Goal: Task Accomplishment & Management: Manage account settings

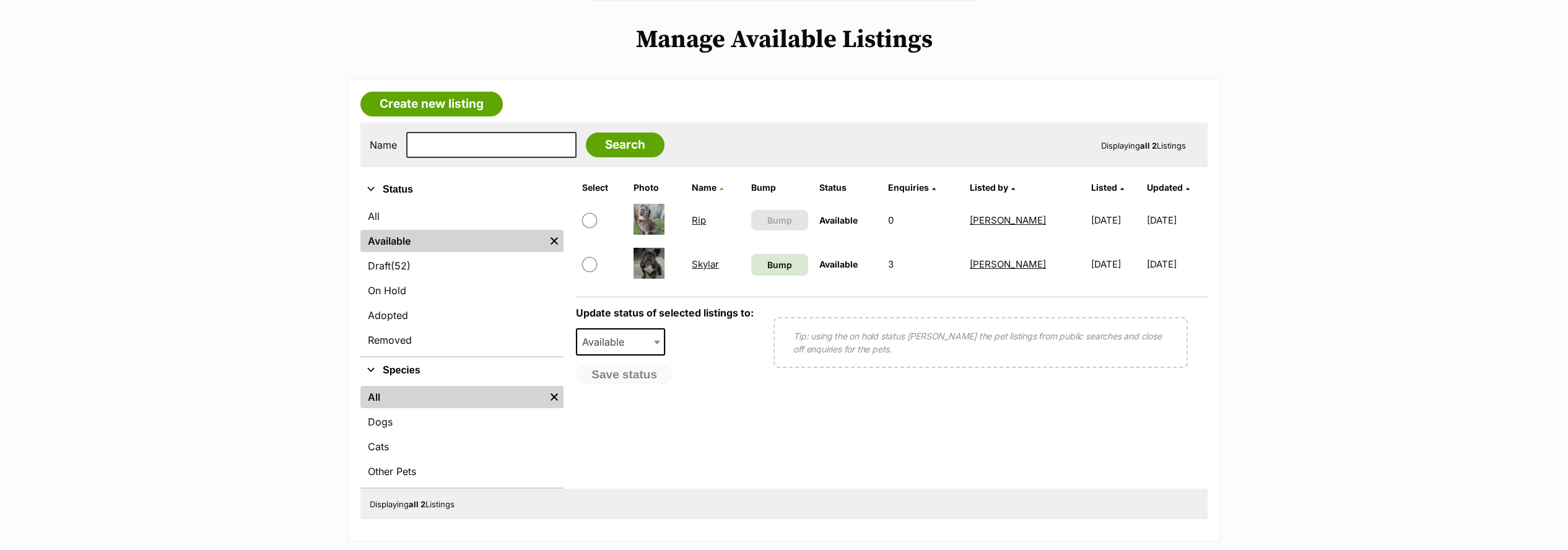
scroll to position [275, 0]
click at [401, 320] on link "Adopted" at bounding box center [461, 316] width 203 height 23
click at [385, 305] on link "Adopted" at bounding box center [461, 316] width 203 height 23
click at [373, 307] on link "Adopted" at bounding box center [461, 316] width 203 height 23
click at [380, 208] on link "All" at bounding box center [461, 216] width 203 height 23
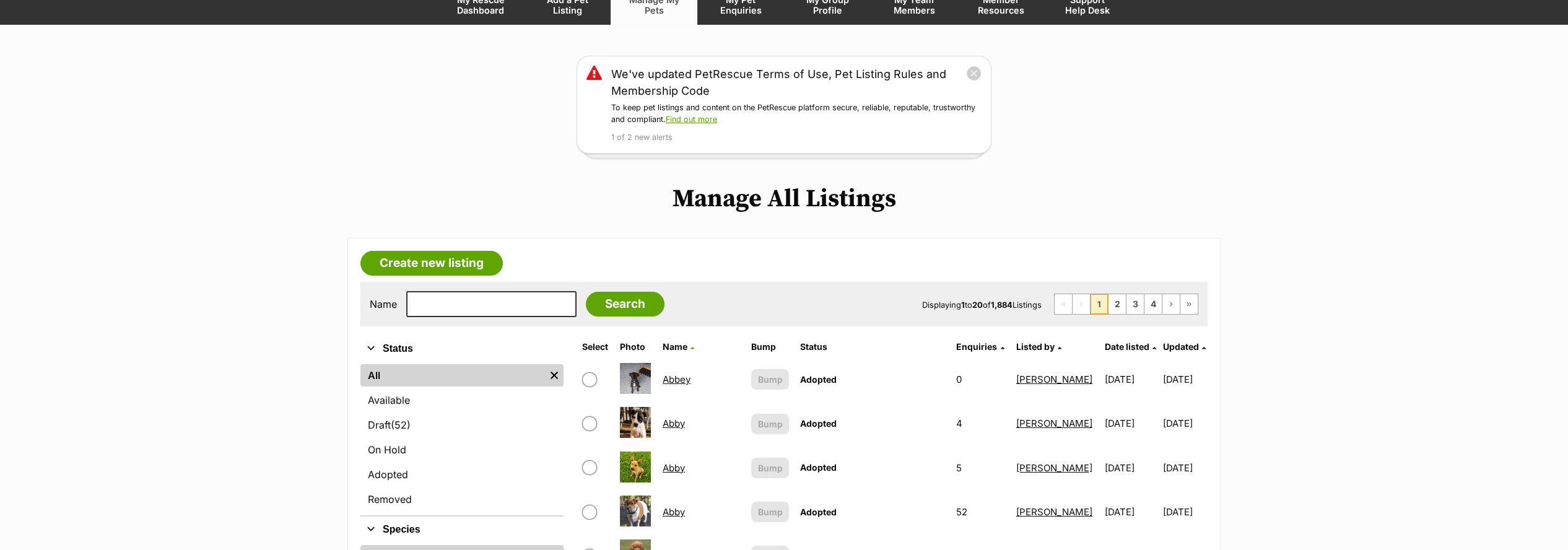
scroll to position [207, 0]
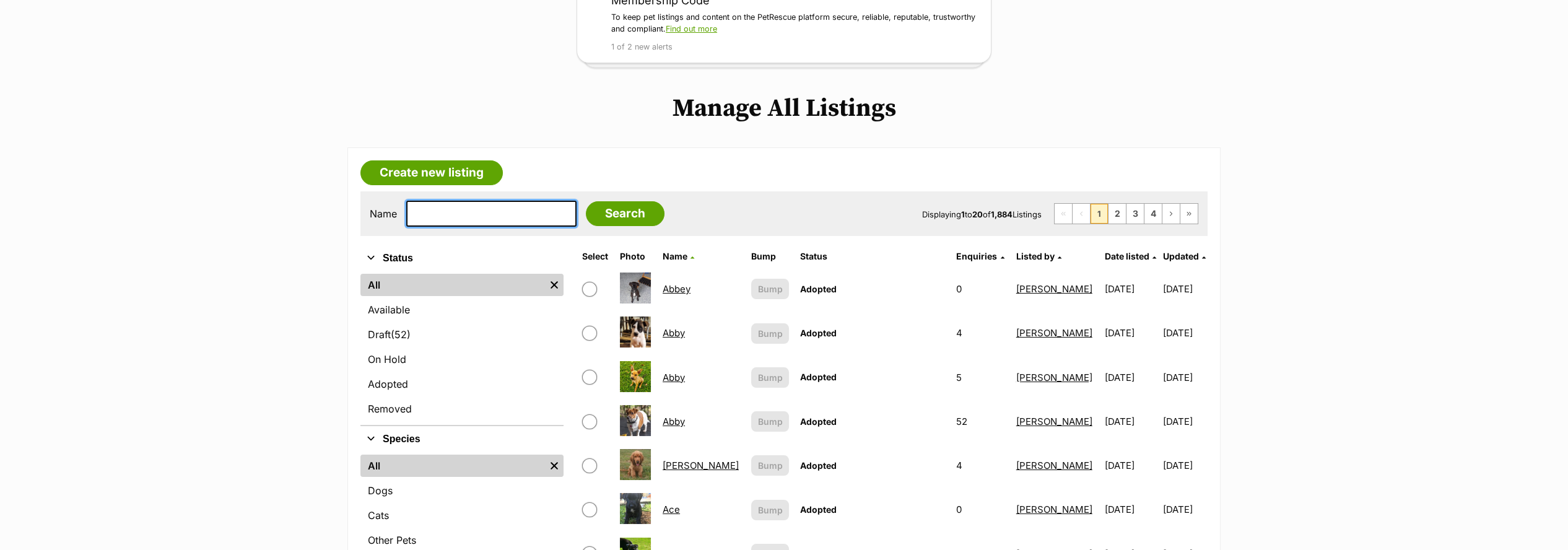
drag, startPoint x: 433, startPoint y: 207, endPoint x: 448, endPoint y: 222, distance: 21.2
click at [433, 207] on input "text" at bounding box center [491, 214] width 170 height 26
type input "milo"
click at [586, 201] on input "Search" at bounding box center [625, 214] width 78 height 24
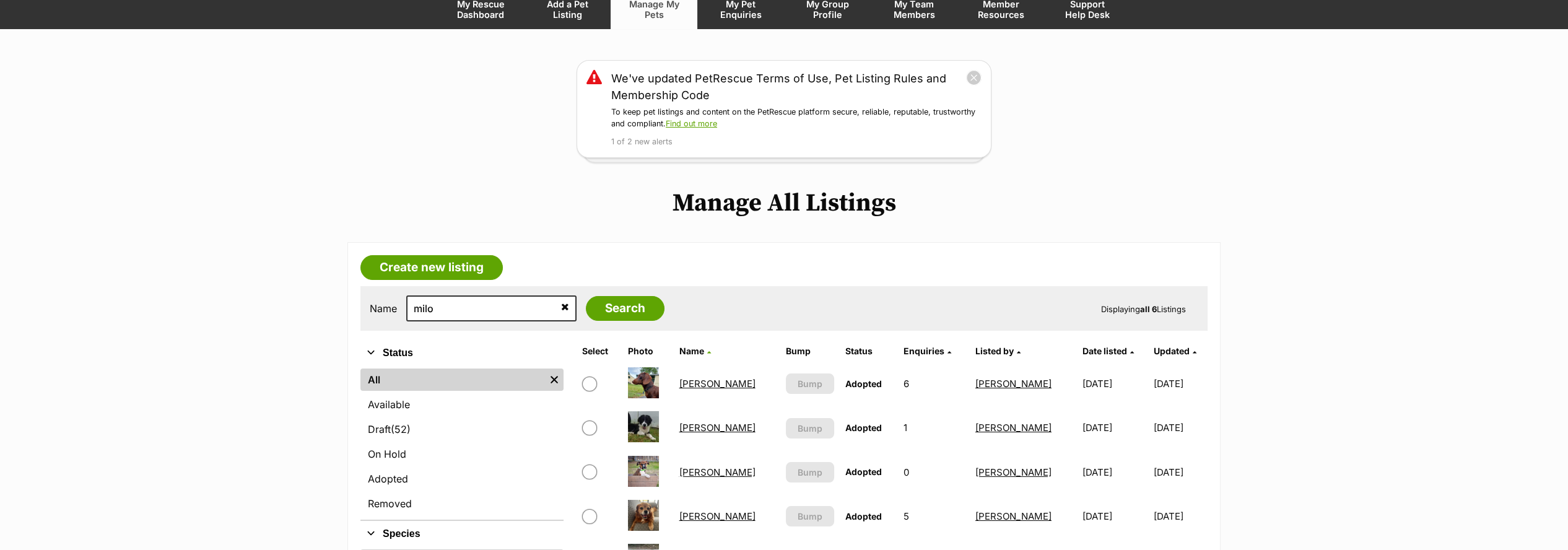
scroll to position [207, 0]
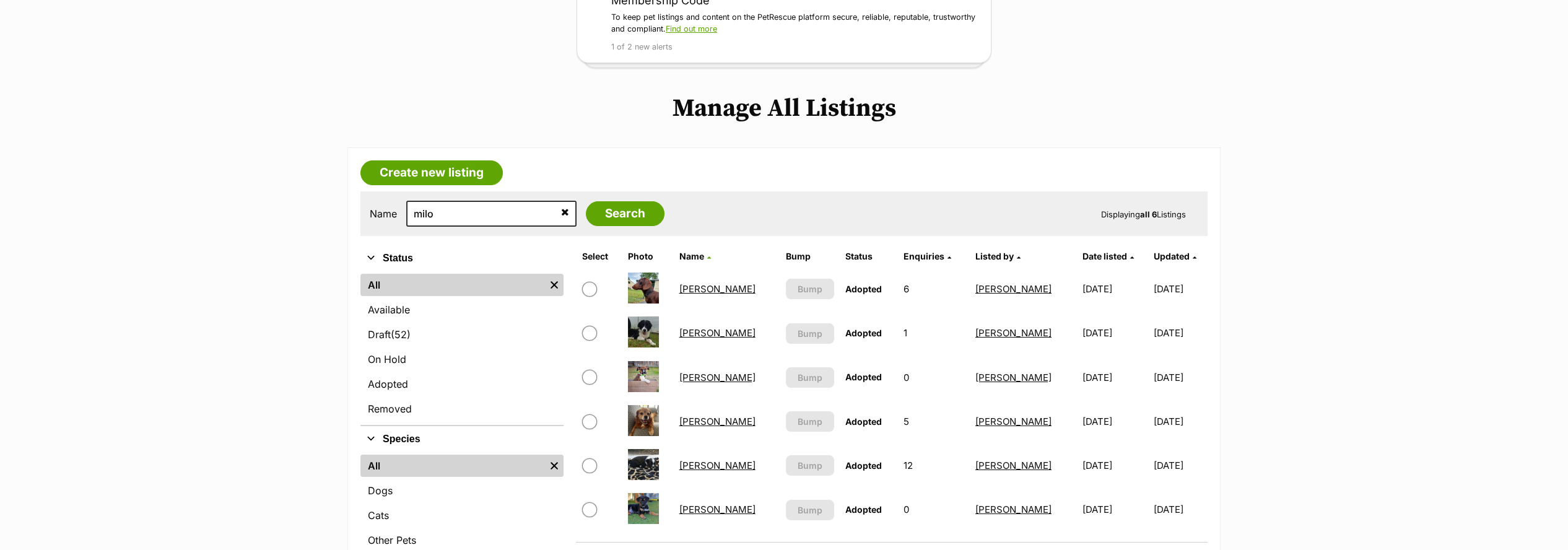
click at [696, 416] on link "Milo" at bounding box center [716, 421] width 76 height 11
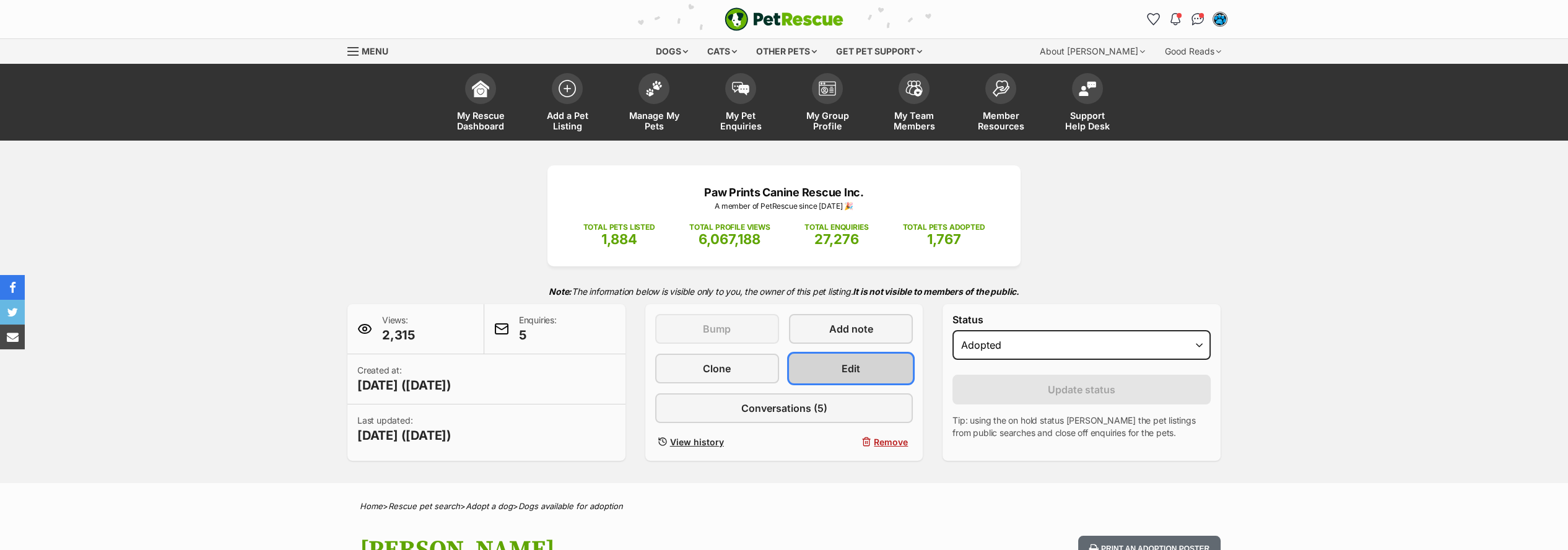
click at [862, 366] on link "Edit" at bounding box center [851, 369] width 124 height 30
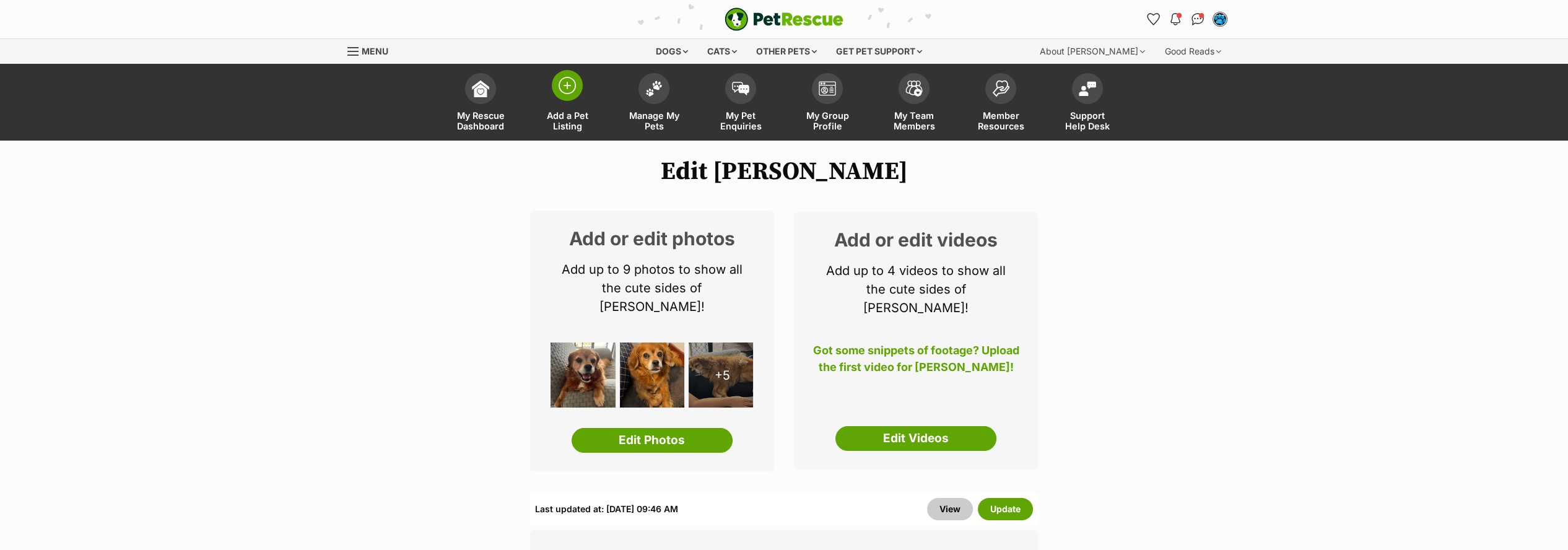
click at [565, 87] on img at bounding box center [567, 85] width 17 height 17
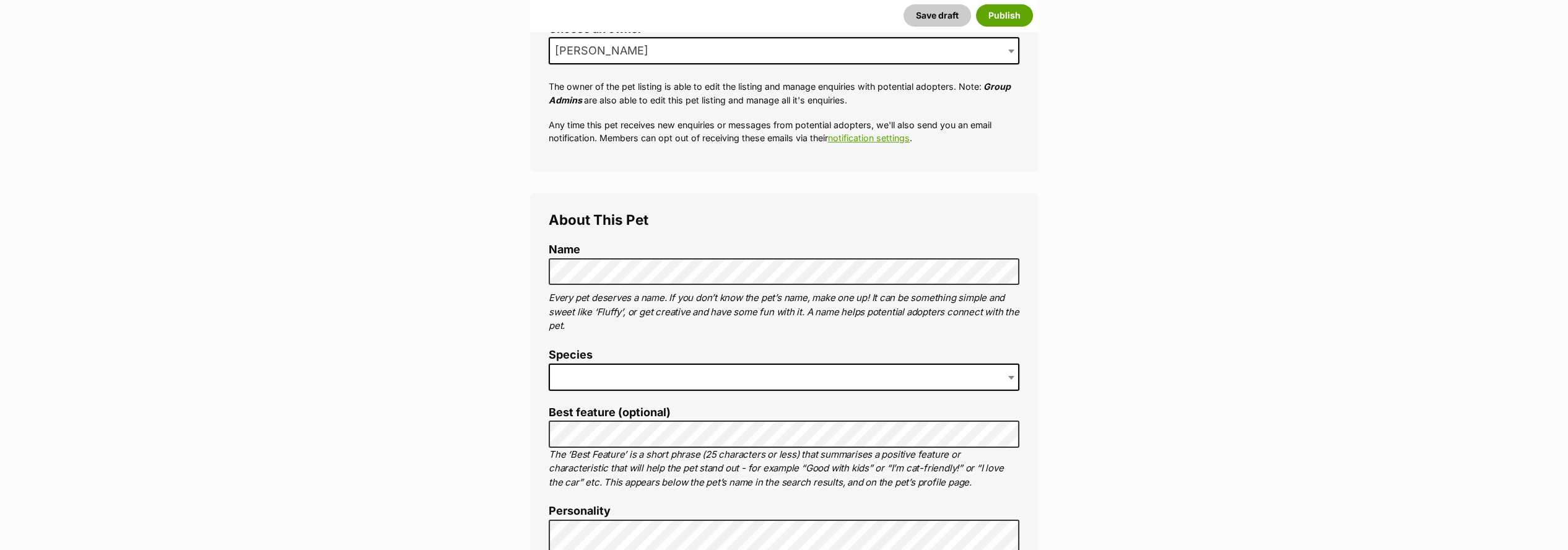
scroll to position [275, 0]
click at [585, 380] on span at bounding box center [784, 377] width 471 height 27
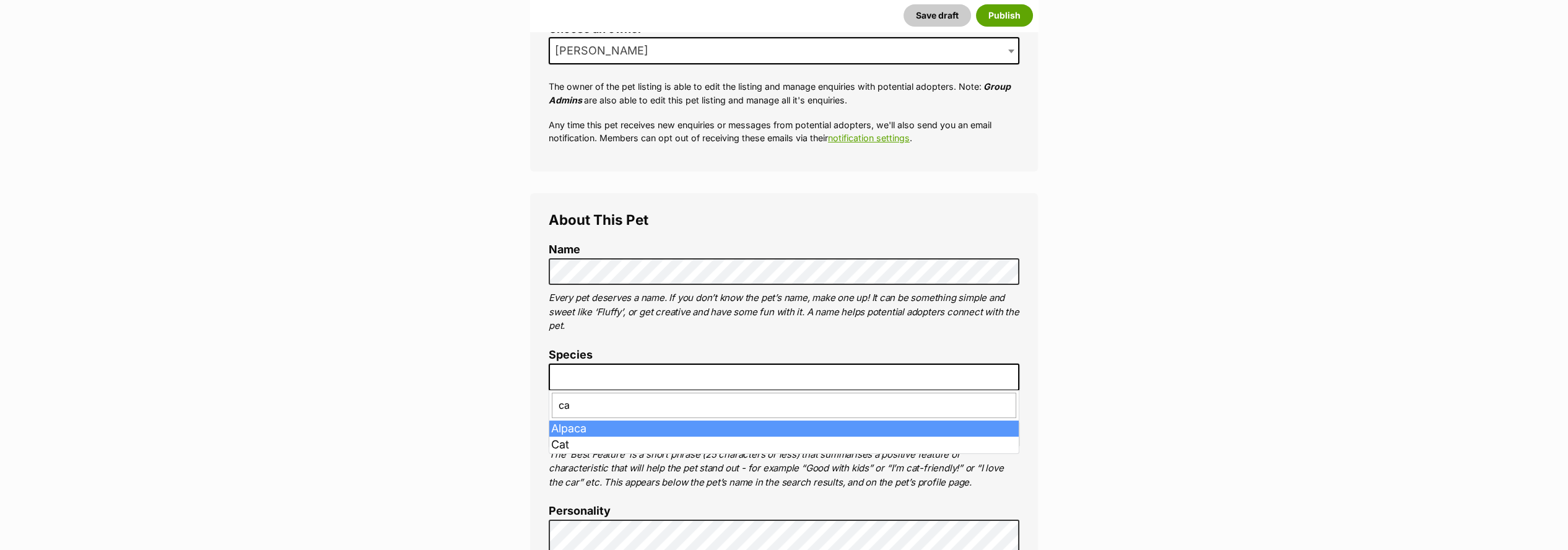
drag, startPoint x: 576, startPoint y: 405, endPoint x: 546, endPoint y: 401, distance: 30.3
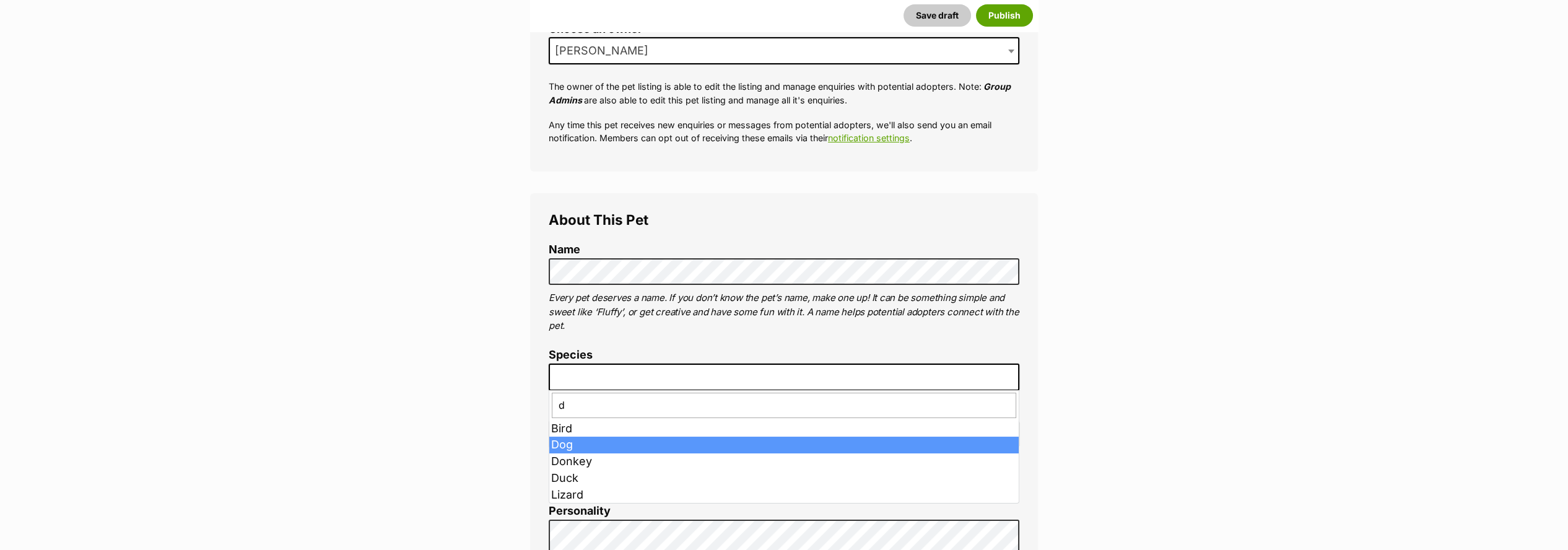
type input "d"
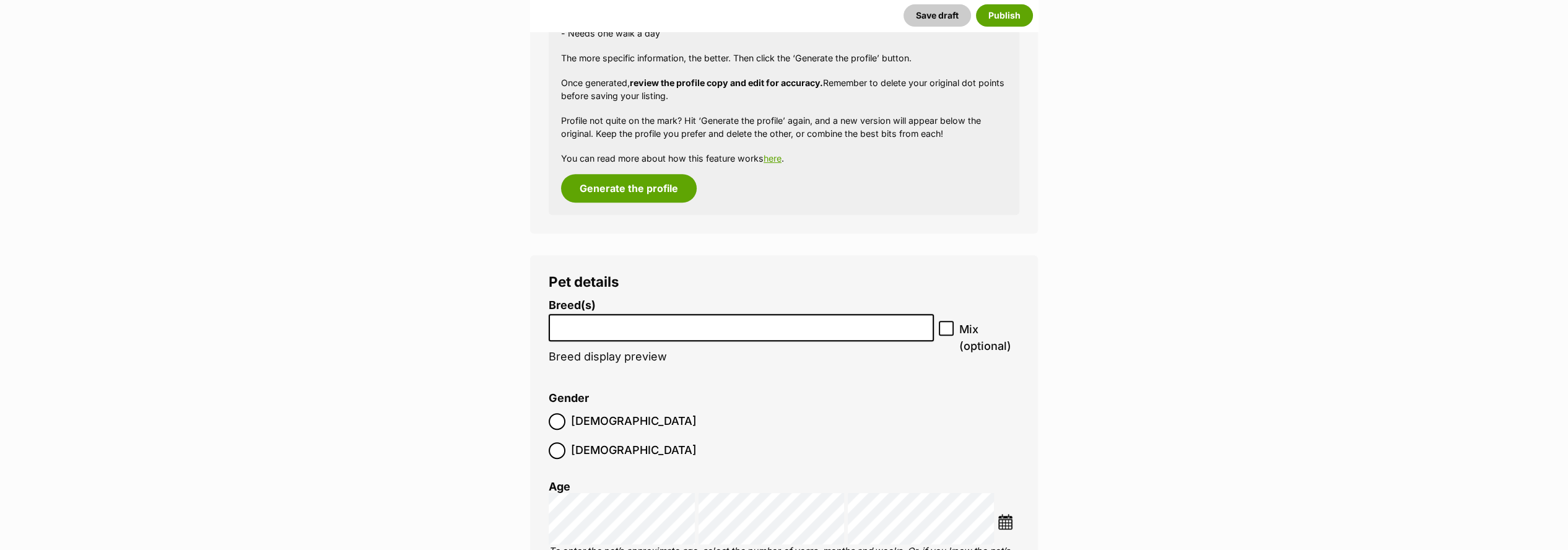
scroll to position [1376, 0]
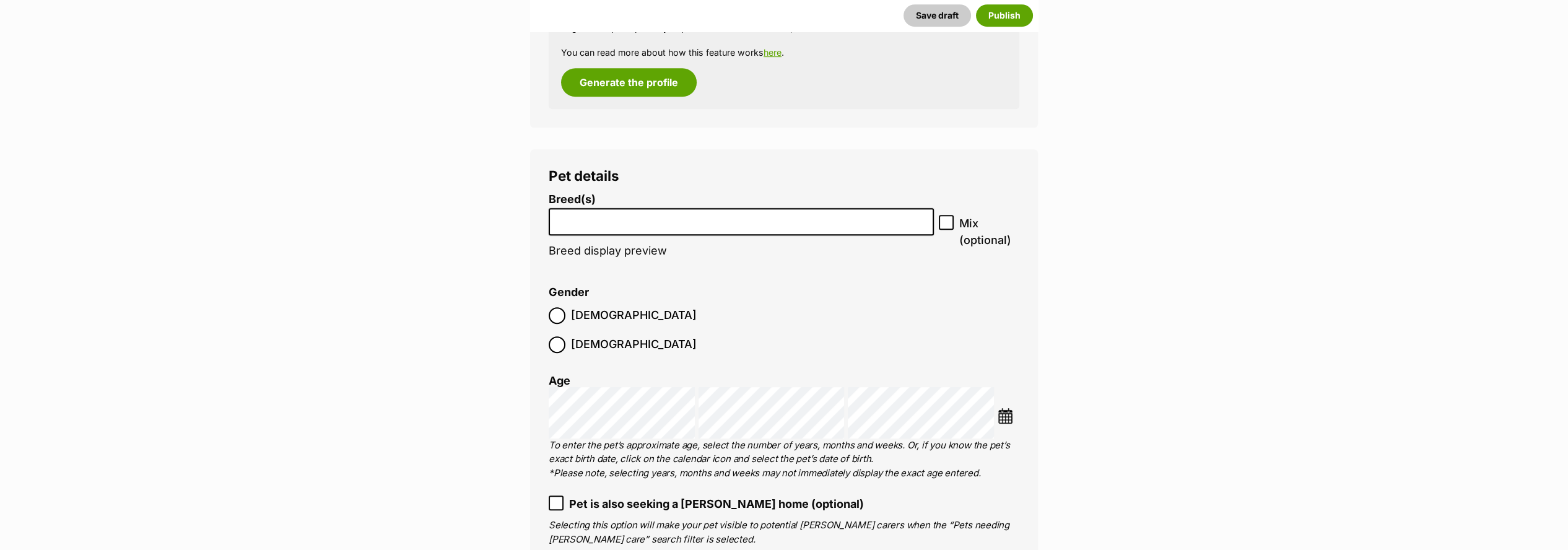
click at [612, 223] on input "search" at bounding box center [741, 219] width 377 height 13
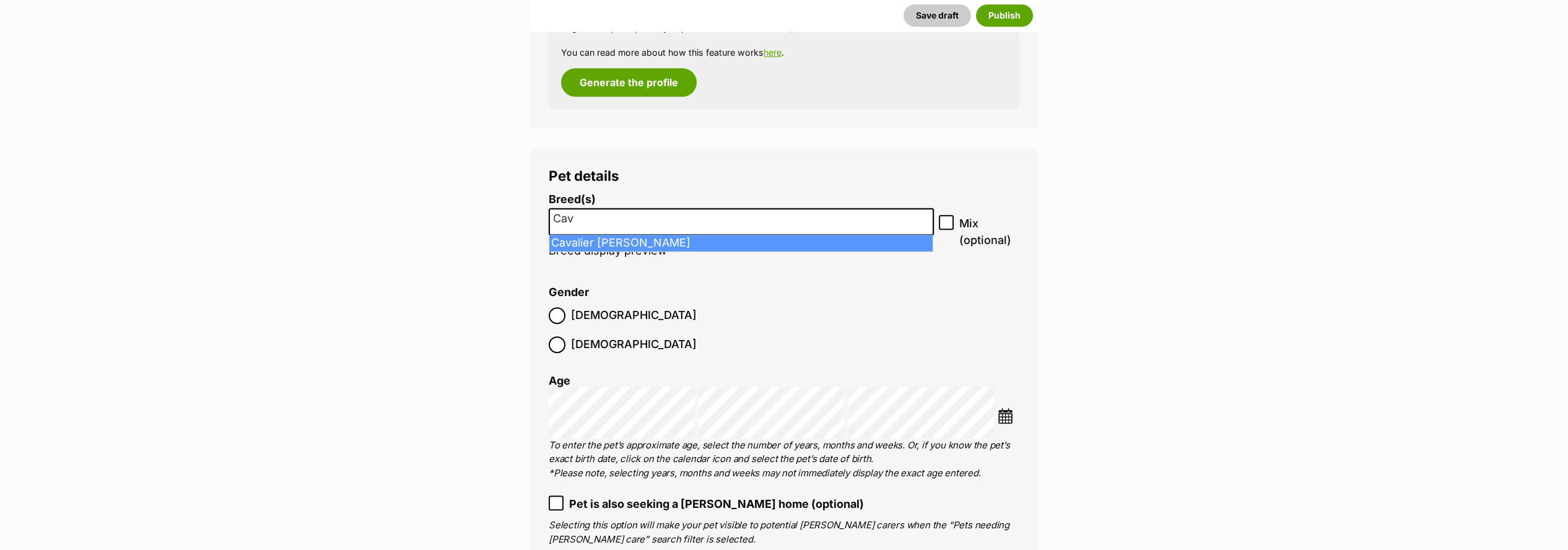
type input "Cav"
drag, startPoint x: 604, startPoint y: 238, endPoint x: 582, endPoint y: 284, distance: 51.0
select select "55"
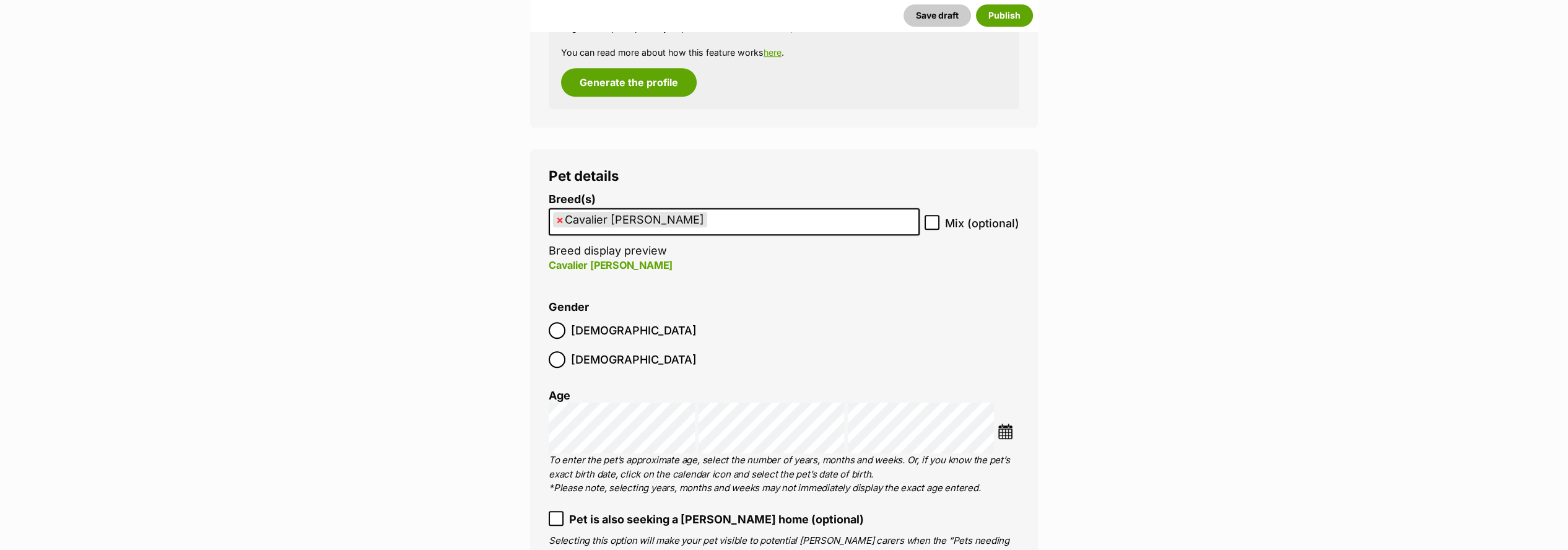
drag, startPoint x: 553, startPoint y: 319, endPoint x: 642, endPoint y: 336, distance: 90.6
click at [555, 320] on ol "[DEMOGRAPHIC_DATA] [DEMOGRAPHIC_DATA]" at bounding box center [666, 344] width 235 height 58
click at [1010, 424] on img at bounding box center [1005, 431] width 16 height 16
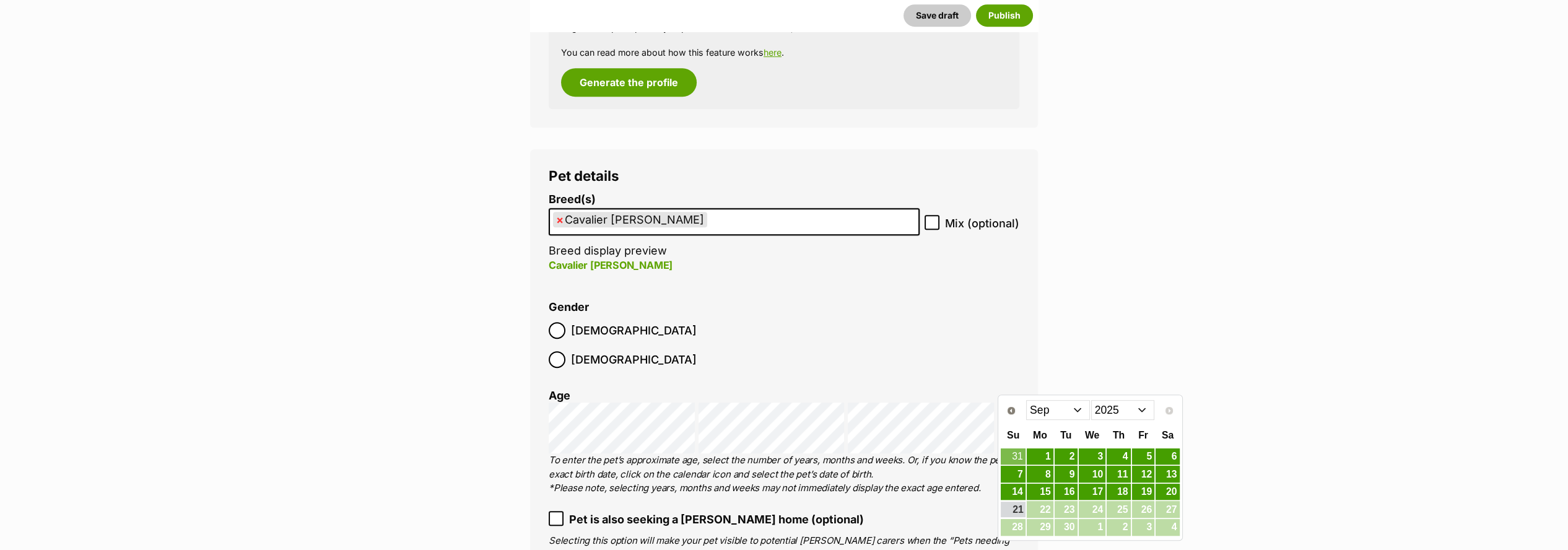
click at [1145, 415] on select "2015 2016 2017 2018 2019 2020 2021 2022 2023 2024 2025" at bounding box center [1123, 410] width 64 height 20
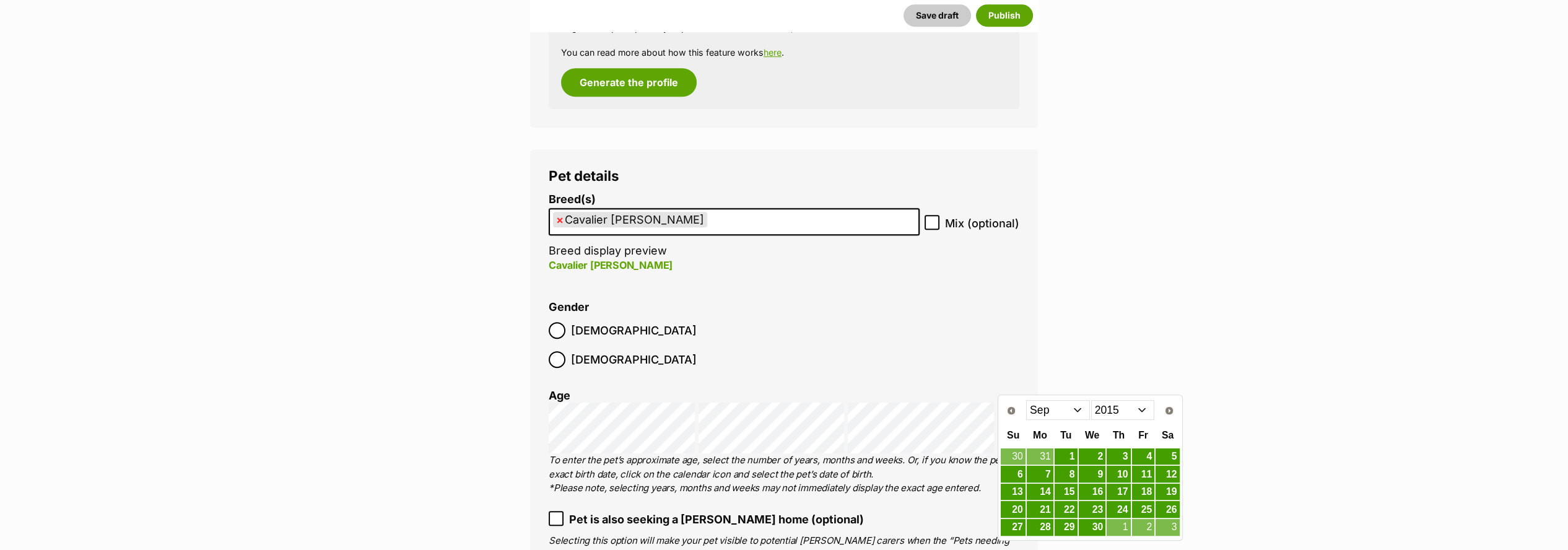
click at [1150, 410] on select "2005 2006 2007 2008 2009 2010 2011 2012 2013 2014 2015 2016 2017 2018 2019 2020…" at bounding box center [1123, 410] width 64 height 20
drag, startPoint x: 1082, startPoint y: 411, endPoint x: 1074, endPoint y: 399, distance: 14.4
click at [1082, 411] on select "Jan Feb Mar Apr May Jun [DATE] Aug Sep Oct Nov Dec" at bounding box center [1057, 410] width 64 height 20
click at [1145, 457] on link "3" at bounding box center [1144, 457] width 23 height 16
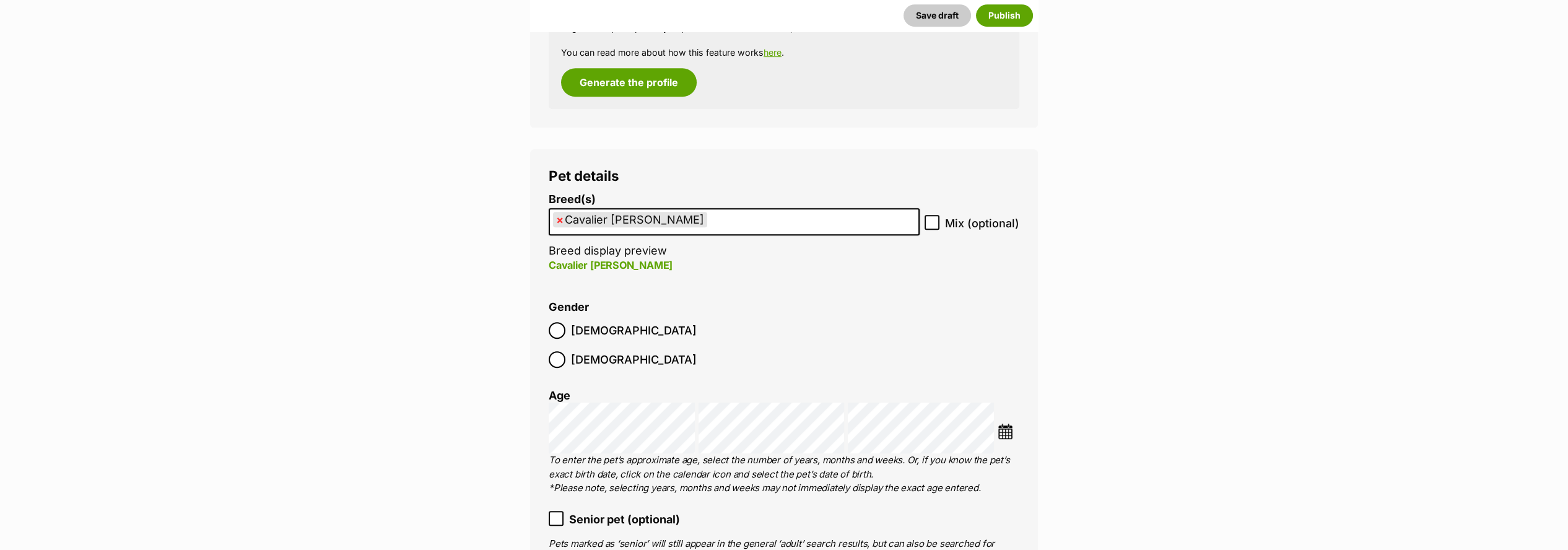
drag, startPoint x: 1013, startPoint y: 400, endPoint x: 1019, endPoint y: 382, distance: 19.0
click at [1012, 424] on img at bounding box center [1005, 431] width 16 height 16
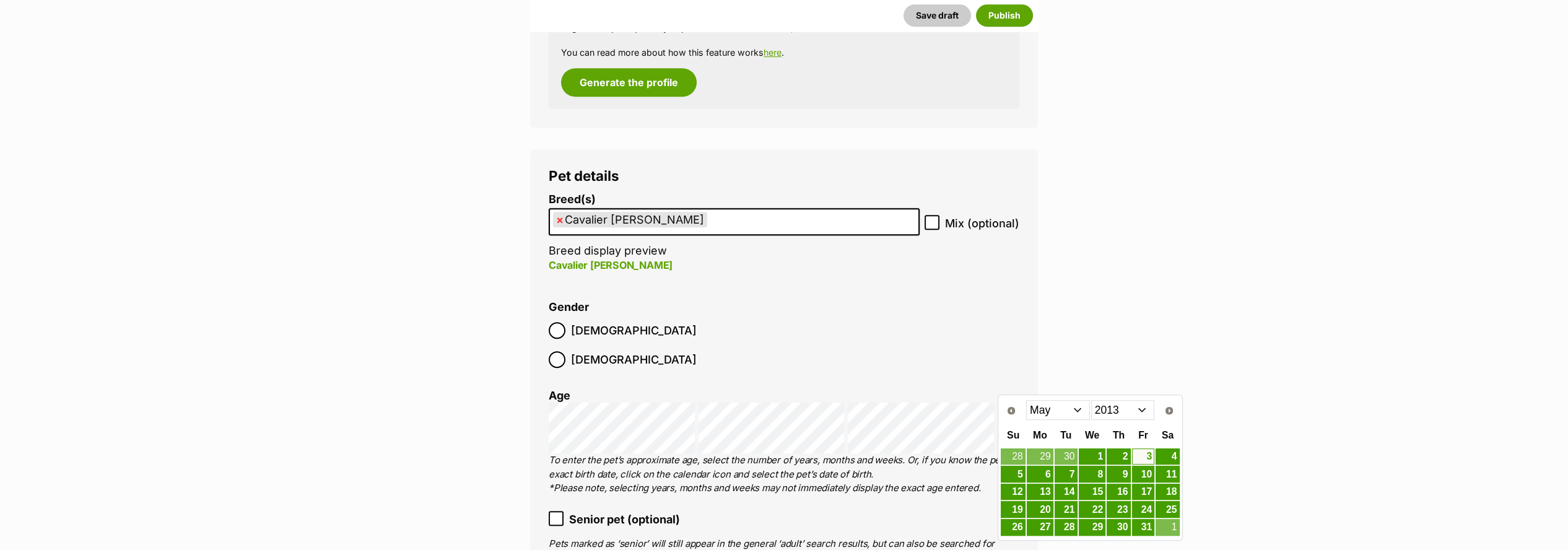
click at [1143, 404] on select "2003 2004 2005 2006 2007 2008 2009 2010 2011 2012 2013 2014 2015 2016 2017 2018…" at bounding box center [1123, 410] width 64 height 20
click at [1081, 411] on select "Jan Feb Mar Apr May Jun [DATE] Aug Sep Oct Nov Dec" at bounding box center [1057, 410] width 64 height 20
click at [1012, 504] on link "22" at bounding box center [1013, 509] width 24 height 16
